Goal: Information Seeking & Learning: Learn about a topic

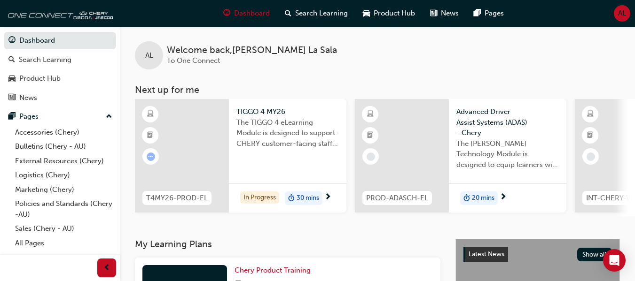
click at [305, 195] on span "30 mins" at bounding box center [307, 198] width 23 height 11
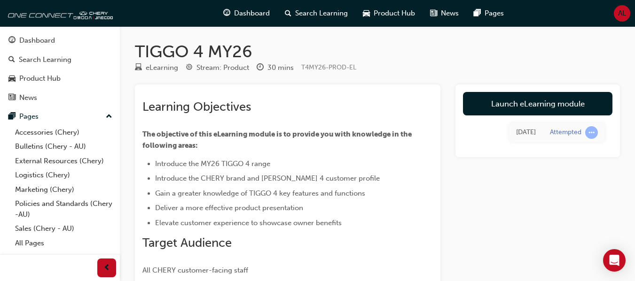
click at [359, 130] on span "The objective of this eLearning module is to provide you with knowledge in the …" at bounding box center [277, 140] width 271 height 20
click at [497, 117] on div "[DATE] Attempted" at bounding box center [537, 133] width 149 height 34
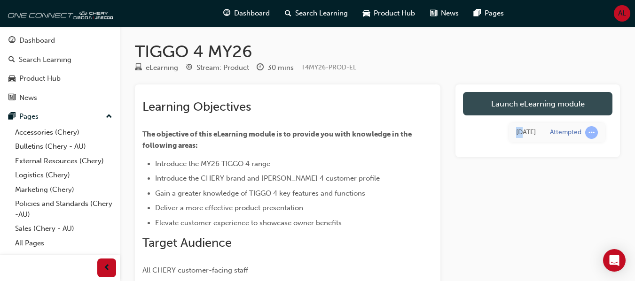
click at [511, 111] on link "Launch eLearning module" at bounding box center [537, 103] width 149 height 23
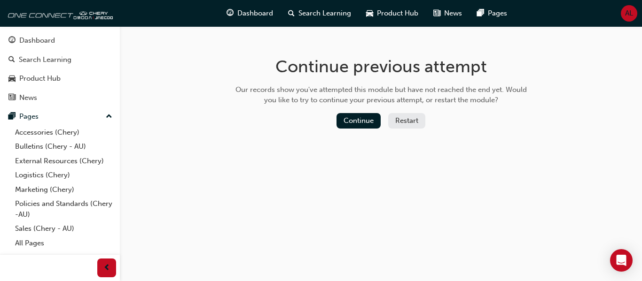
click at [401, 124] on button "Restart" at bounding box center [406, 121] width 37 height 16
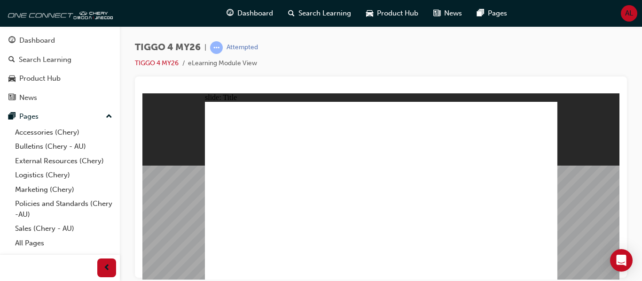
click at [577, 93] on div "slide: Navigation MODULE NAVIGATION Rectangle Please take a moment to learn how…" at bounding box center [380, 186] width 477 height 187
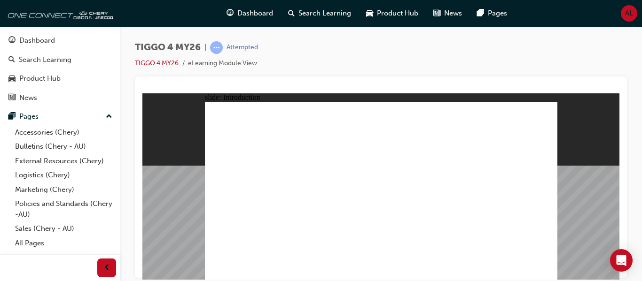
drag, startPoint x: 281, startPoint y: 168, endPoint x: 294, endPoint y: 183, distance: 20.6
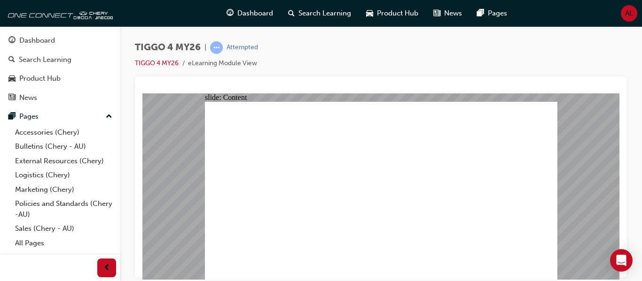
click at [165, 139] on div "slide: Content Rectangle 2 Rectangle MENU RESOURCES left-arrow.png right-arrow.…" at bounding box center [380, 186] width 477 height 187
click at [489, 70] on div "TIGGO 4 MY26 | Attempted TIGGO 4 MY26 eLearning Module View" at bounding box center [381, 58] width 492 height 35
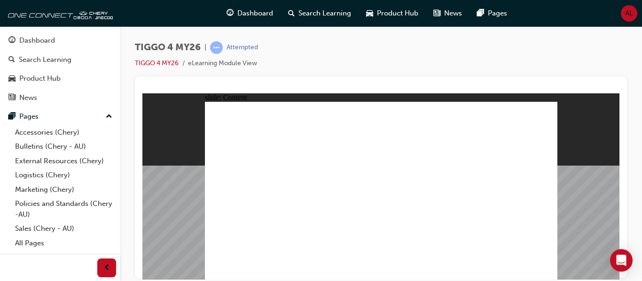
drag, startPoint x: 251, startPoint y: 174, endPoint x: 349, endPoint y: 191, distance: 99.2
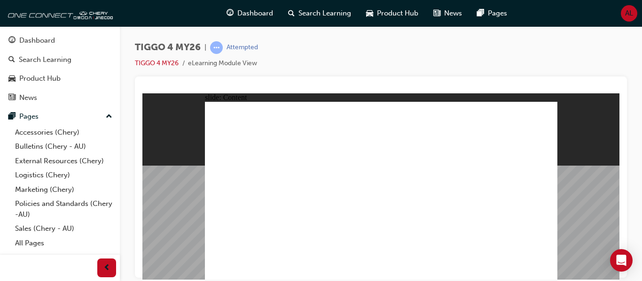
drag, startPoint x: 236, startPoint y: 228, endPoint x: 386, endPoint y: 225, distance: 149.9
drag, startPoint x: 466, startPoint y: 230, endPoint x: 522, endPoint y: 228, distance: 55.9
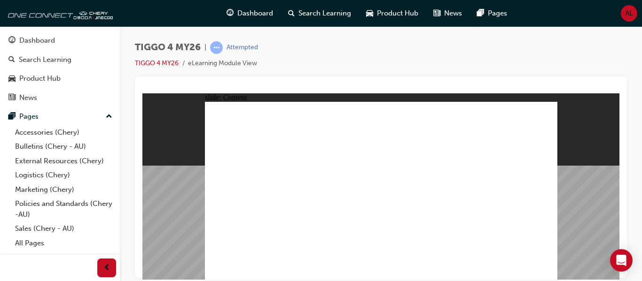
drag, startPoint x: 512, startPoint y: 107, endPoint x: 509, endPoint y: 113, distance: 7.0
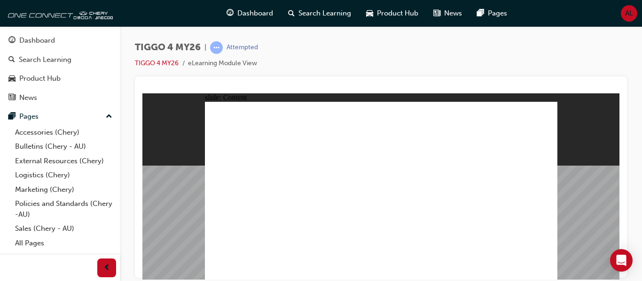
click at [641, 91] on div "TIGGO 4 MY26 | Attempted TIGGO 4 MY26 eLearning Module View" at bounding box center [381, 142] width 522 height 232
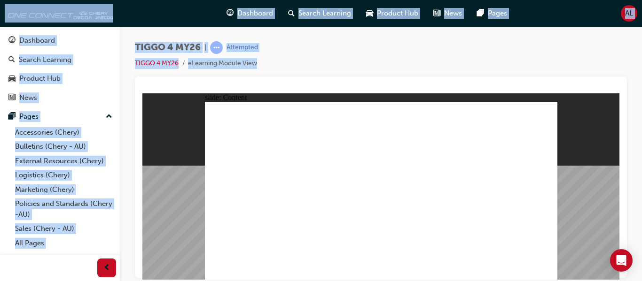
drag, startPoint x: 784, startPoint y: 184, endPoint x: 547, endPoint y: 246, distance: 244.9
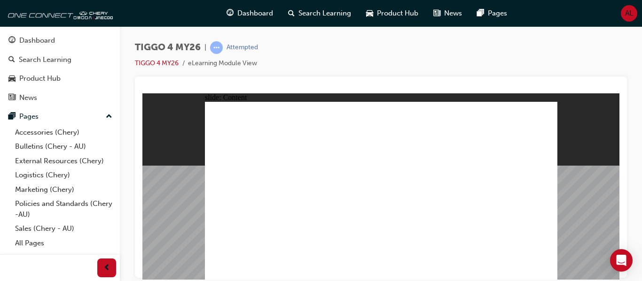
drag, startPoint x: 471, startPoint y: 161, endPoint x: 468, endPoint y: 167, distance: 7.2
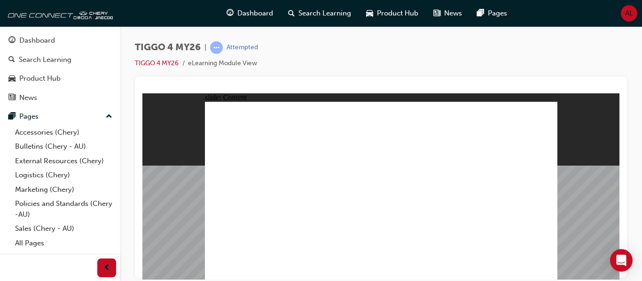
drag, startPoint x: 542, startPoint y: 108, endPoint x: 535, endPoint y: 110, distance: 7.6
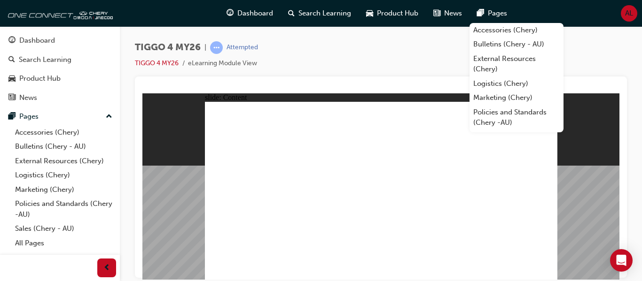
drag, startPoint x: 539, startPoint y: 154, endPoint x: 544, endPoint y: 166, distance: 12.7
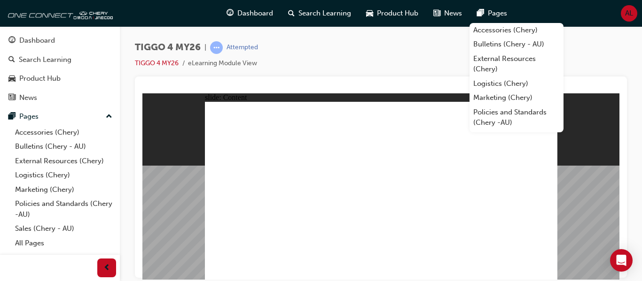
click at [629, 129] on div "TIGGO 4 MY26 | Attempted TIGGO 4 MY26 eLearning Module View" at bounding box center [381, 142] width 522 height 232
click at [592, 30] on div "TIGGO 4 MY26 | Attempted TIGGO 4 MY26 eLearning Module View" at bounding box center [381, 142] width 522 height 232
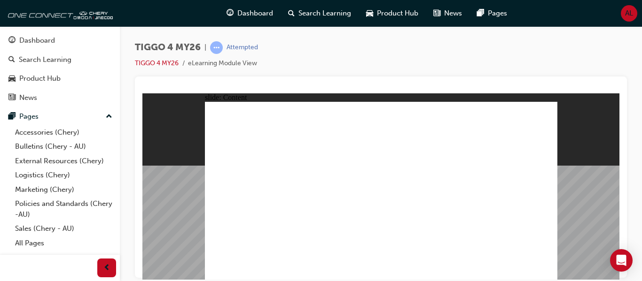
drag, startPoint x: 442, startPoint y: 165, endPoint x: 481, endPoint y: 204, distance: 54.8
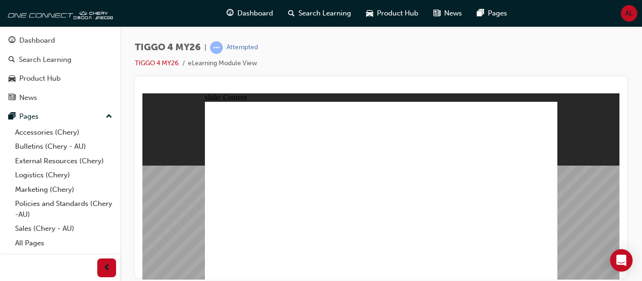
drag, startPoint x: 543, startPoint y: 224, endPoint x: 545, endPoint y: 277, distance: 53.1
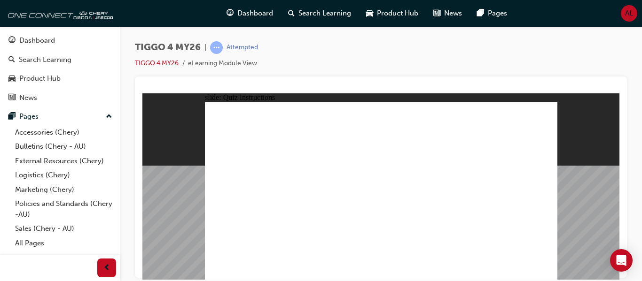
radio input "true"
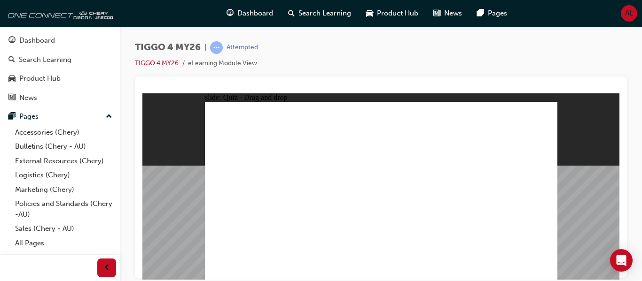
drag, startPoint x: 252, startPoint y: 162, endPoint x: 240, endPoint y: 152, distance: 15.7
drag, startPoint x: 307, startPoint y: 156, endPoint x: 305, endPoint y: 229, distance: 73.3
drag, startPoint x: 509, startPoint y: 156, endPoint x: 518, endPoint y: 155, distance: 9.1
drag, startPoint x: 387, startPoint y: 154, endPoint x: 452, endPoint y: 234, distance: 102.8
drag, startPoint x: 256, startPoint y: 155, endPoint x: 385, endPoint y: 229, distance: 149.0
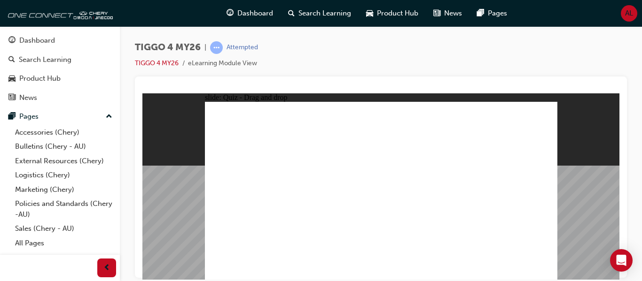
drag, startPoint x: 526, startPoint y: 164, endPoint x: 523, endPoint y: 238, distance: 73.8
drag, startPoint x: 450, startPoint y: 151, endPoint x: 451, endPoint y: 156, distance: 5.7
drag, startPoint x: 451, startPoint y: 156, endPoint x: 233, endPoint y: 227, distance: 228.7
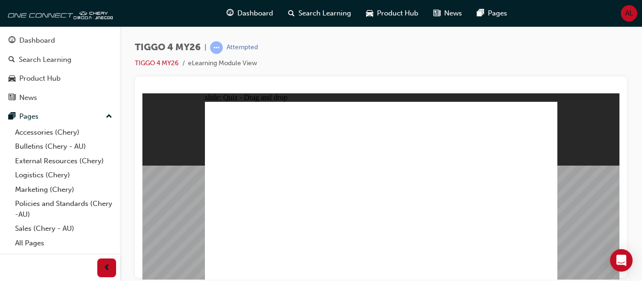
radio input "true"
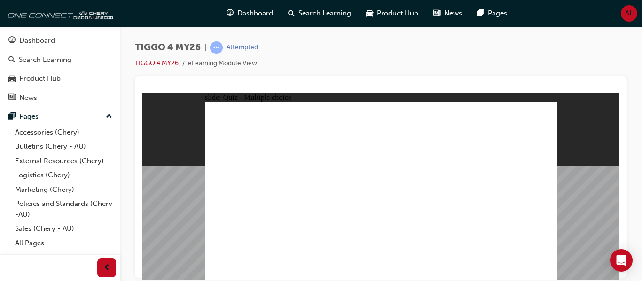
radio input "true"
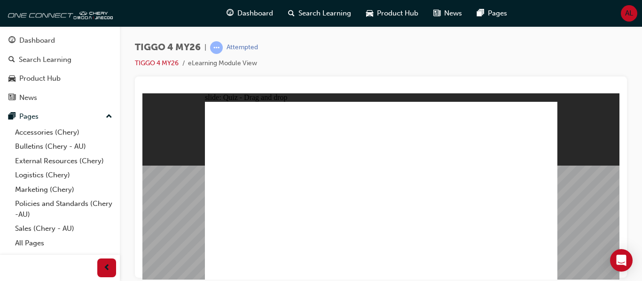
drag, startPoint x: 263, startPoint y: 170, endPoint x: 432, endPoint y: 147, distance: 170.2
drag, startPoint x: 321, startPoint y: 186, endPoint x: 415, endPoint y: 157, distance: 98.2
drag, startPoint x: 426, startPoint y: 158, endPoint x: 421, endPoint y: 166, distance: 9.3
drag, startPoint x: 310, startPoint y: 209, endPoint x: 318, endPoint y: 206, distance: 8.5
drag, startPoint x: 331, startPoint y: 206, endPoint x: 489, endPoint y: 145, distance: 168.8
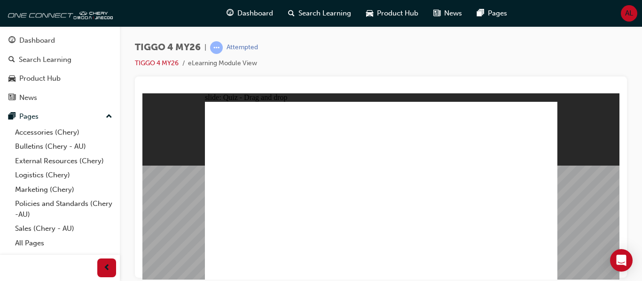
drag, startPoint x: 240, startPoint y: 190, endPoint x: 415, endPoint y: 167, distance: 176.8
drag, startPoint x: 269, startPoint y: 203, endPoint x: 417, endPoint y: 178, distance: 150.1
drag, startPoint x: 263, startPoint y: 224, endPoint x: 505, endPoint y: 156, distance: 250.8
drag, startPoint x: 333, startPoint y: 167, endPoint x: 491, endPoint y: 163, distance: 157.4
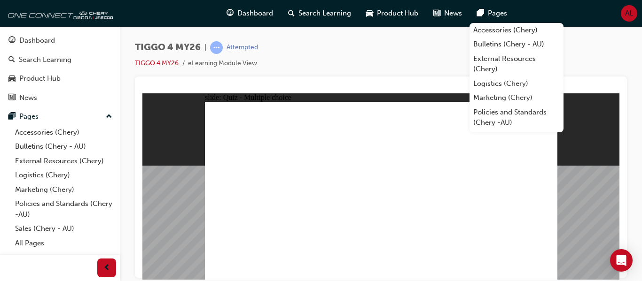
radio input "true"
click at [450, 73] on div "TIGGO 4 MY26 | Attempted TIGGO 4 MY26 eLearning Module View" at bounding box center [381, 58] width 492 height 35
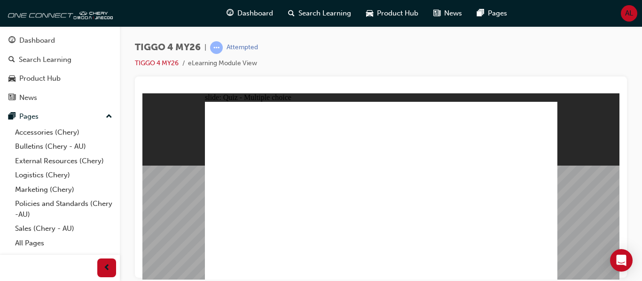
radio input "true"
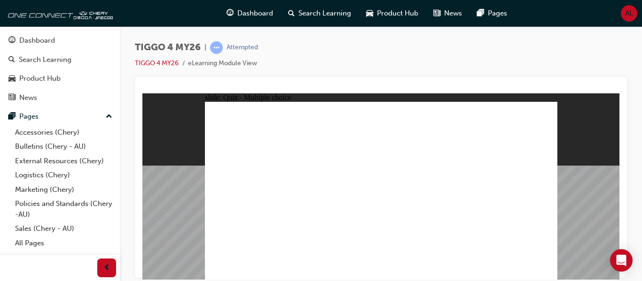
radio input "true"
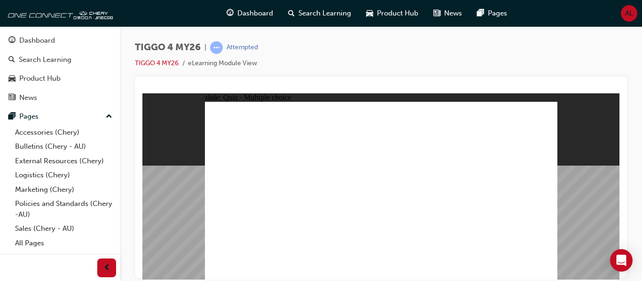
radio input "true"
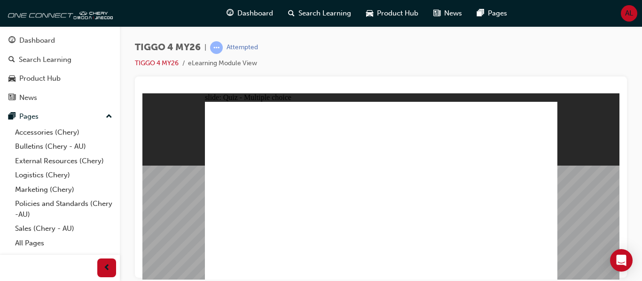
radio input "true"
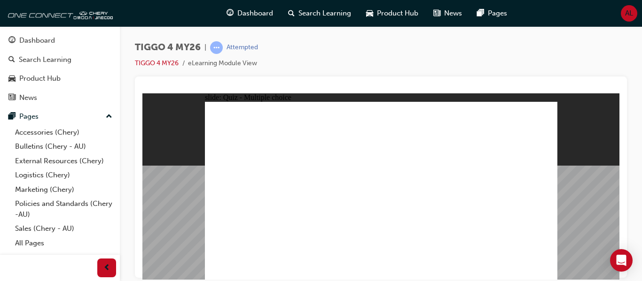
radio input "true"
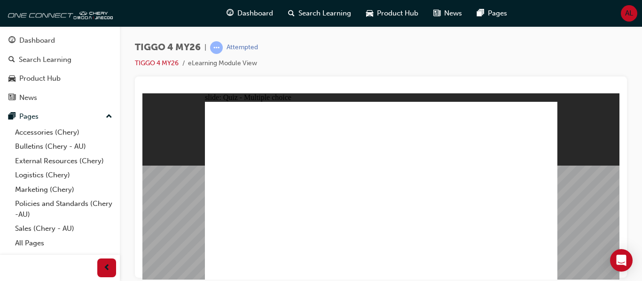
drag, startPoint x: 250, startPoint y: 159, endPoint x: 389, endPoint y: 228, distance: 154.7
drag, startPoint x: 320, startPoint y: 158, endPoint x: 314, endPoint y: 226, distance: 67.9
drag, startPoint x: 387, startPoint y: 153, endPoint x: 456, endPoint y: 226, distance: 100.4
drag, startPoint x: 522, startPoint y: 156, endPoint x: 521, endPoint y: 232, distance: 76.6
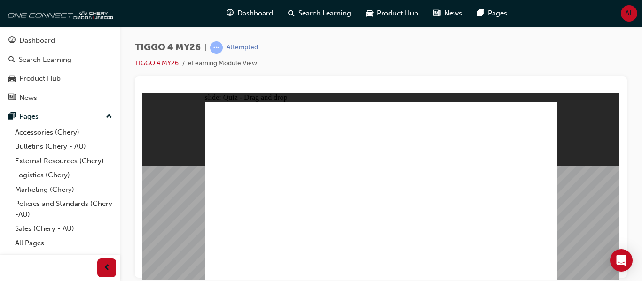
drag, startPoint x: 466, startPoint y: 150, endPoint x: 449, endPoint y: 158, distance: 19.1
drag, startPoint x: 449, startPoint y: 158, endPoint x: 237, endPoint y: 228, distance: 222.7
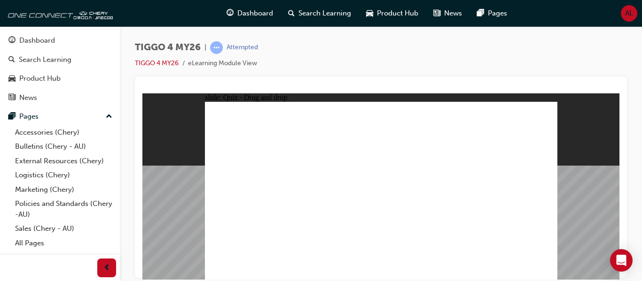
radio input "false"
radio input "true"
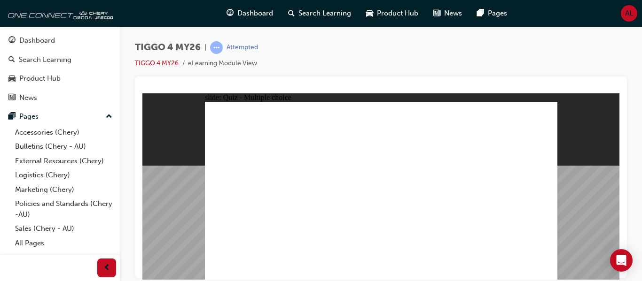
radio input "true"
drag, startPoint x: 328, startPoint y: 182, endPoint x: 336, endPoint y: 198, distance: 17.7
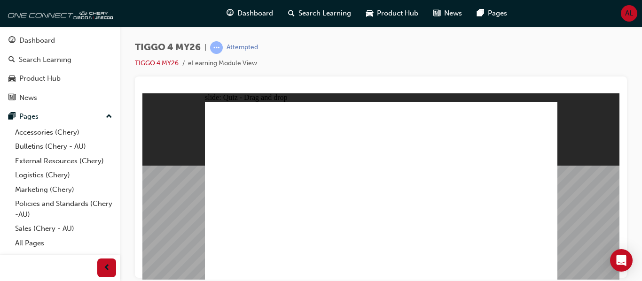
drag, startPoint x: 342, startPoint y: 188, endPoint x: 440, endPoint y: 152, distance: 104.5
drag, startPoint x: 324, startPoint y: 167, endPoint x: 475, endPoint y: 143, distance: 152.8
drag, startPoint x: 322, startPoint y: 208, endPoint x: 491, endPoint y: 163, distance: 175.1
drag, startPoint x: 249, startPoint y: 193, endPoint x: 421, endPoint y: 172, distance: 172.7
drag, startPoint x: 276, startPoint y: 203, endPoint x: 431, endPoint y: 143, distance: 165.9
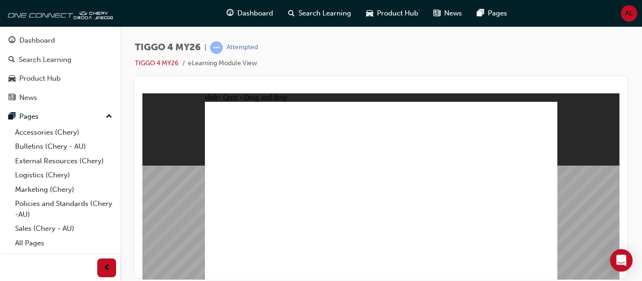
drag, startPoint x: 268, startPoint y: 173, endPoint x: 430, endPoint y: 179, distance: 161.8
drag, startPoint x: 250, startPoint y: 224, endPoint x: 519, endPoint y: 171, distance: 274.0
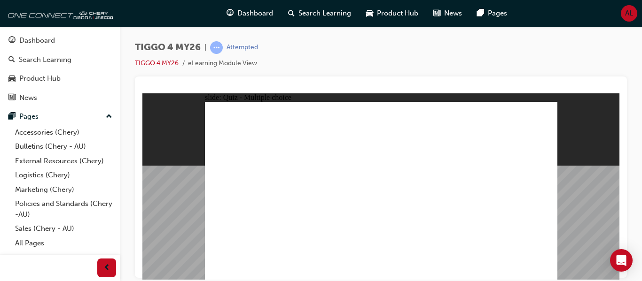
radio input "true"
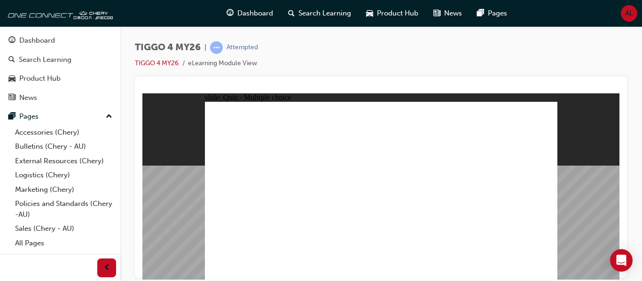
radio input "true"
click at [589, 233] on div "slide: Quiz - Multiple choice Rectangle 6 Rectangle 1 A. 5 (Red, Black, White, …" at bounding box center [380, 186] width 477 height 187
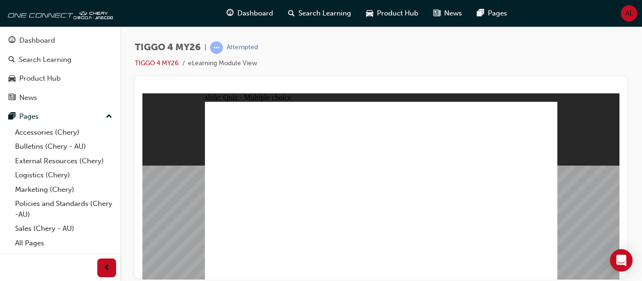
radio input "true"
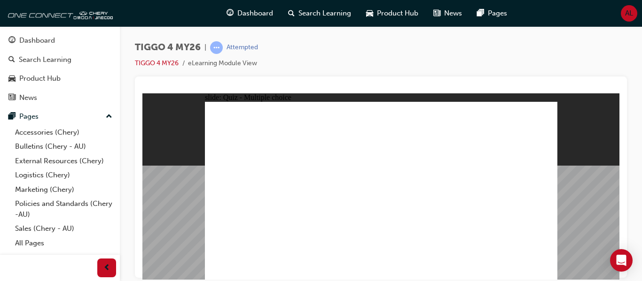
radio input "true"
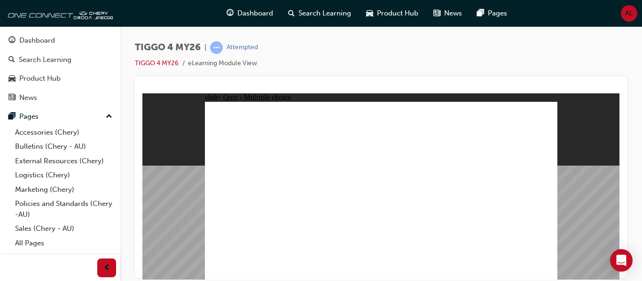
radio input "true"
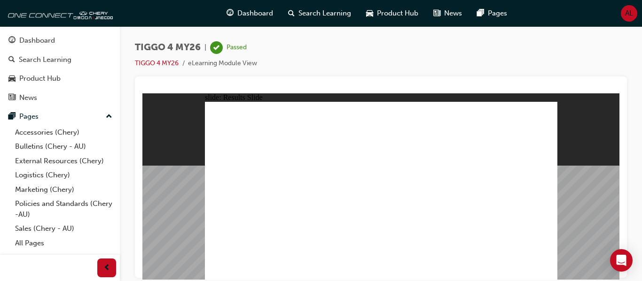
drag, startPoint x: 468, startPoint y: 241, endPoint x: 478, endPoint y: 246, distance: 11.6
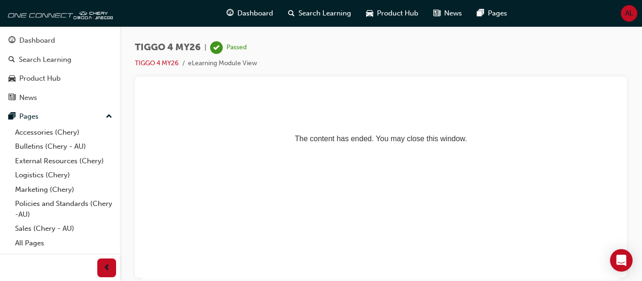
click at [492, 34] on div "TIGGO 4 MY26 | Passed TIGGO 4 MY26 eLearning Module View" at bounding box center [381, 142] width 522 height 232
drag, startPoint x: 492, startPoint y: 34, endPoint x: 335, endPoint y: 78, distance: 163.4
click at [335, 78] on div "TIGGO 4 MY26 | Passed TIGGO 4 MY26 eLearning Module View" at bounding box center [381, 142] width 522 height 232
click at [372, 63] on div "TIGGO 4 MY26 | Passed TIGGO 4 MY26 eLearning Module View" at bounding box center [381, 58] width 492 height 35
click at [209, 58] on li "eLearning Module View" at bounding box center [222, 63] width 69 height 11
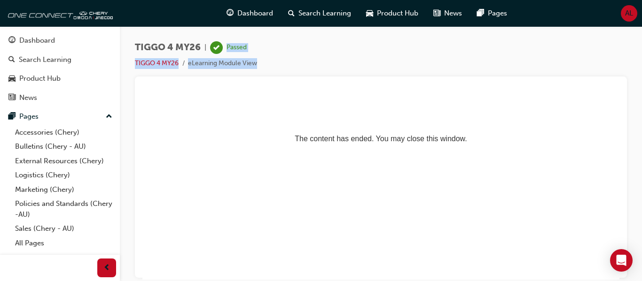
drag, startPoint x: 209, startPoint y: 52, endPoint x: 259, endPoint y: 58, distance: 50.2
click at [259, 58] on div "TIGGO 4 MY26 | Passed TIGGO 4 MY26 eLearning Module View" at bounding box center [381, 58] width 492 height 35
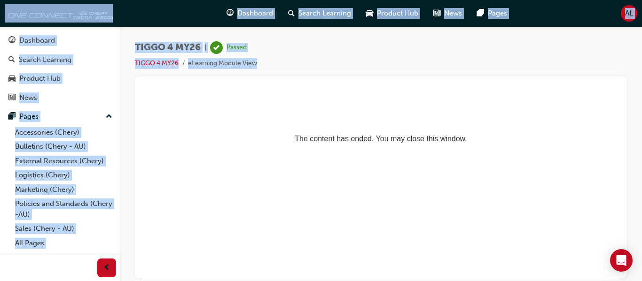
drag, startPoint x: 259, startPoint y: 58, endPoint x: 156, endPoint y: 26, distance: 107.7
click at [156, 26] on div "Dashboard Search Learning Product Hub News Pages AL Dashboard Search Learning P…" at bounding box center [321, 140] width 642 height 281
